Goal: Transaction & Acquisition: Purchase product/service

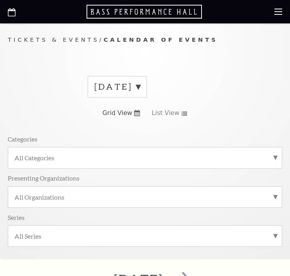
click at [141, 86] on label "August 2025" at bounding box center [117, 87] width 46 height 12
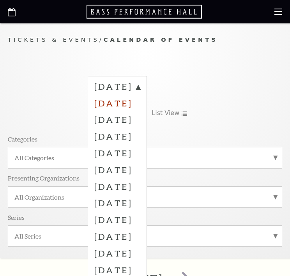
click at [140, 110] on label "September 2025" at bounding box center [117, 103] width 46 height 17
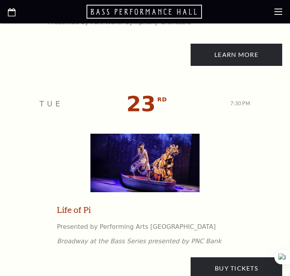
scroll to position [1810, 0]
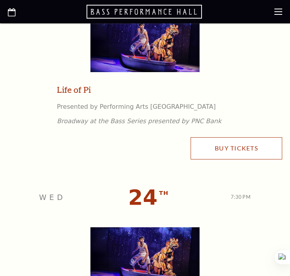
click at [142, 156] on link "Buy Tickets" at bounding box center [237, 148] width 92 height 22
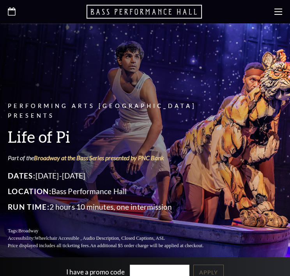
scroll to position [182, 0]
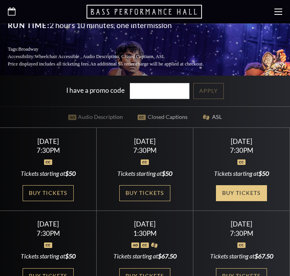
click at [255, 186] on link "Buy Tickets" at bounding box center [241, 193] width 51 height 16
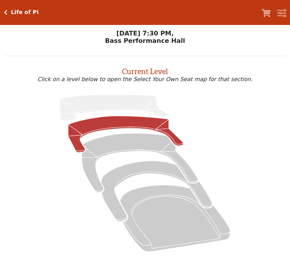
click at [101, 125] on icon at bounding box center [125, 134] width 115 height 37
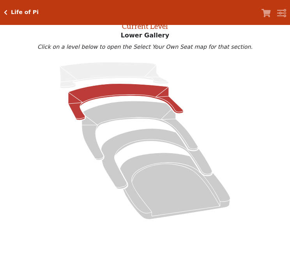
scroll to position [41, 0]
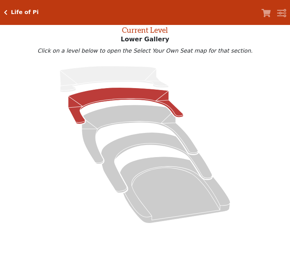
click at [116, 96] on icon at bounding box center [125, 106] width 115 height 37
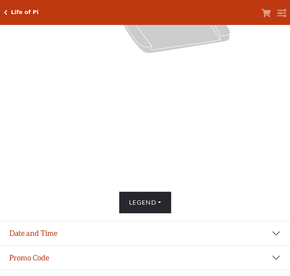
scroll to position [29, 0]
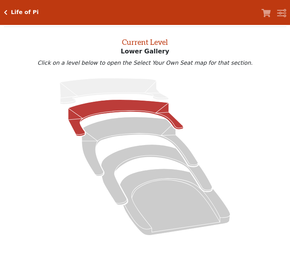
click at [123, 109] on icon at bounding box center [125, 118] width 115 height 37
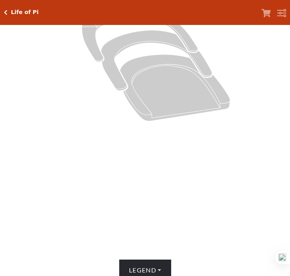
scroll to position [266, 0]
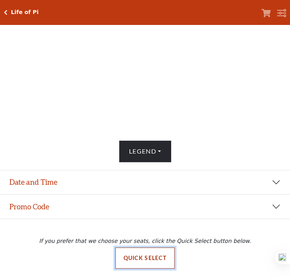
click at [154, 261] on button "Quick Select" at bounding box center [146, 258] width 60 height 21
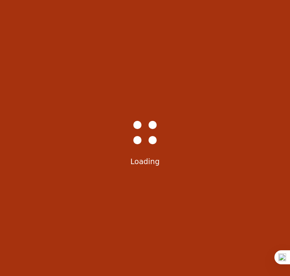
scroll to position [0, 0]
